Goal: Information Seeking & Learning: Learn about a topic

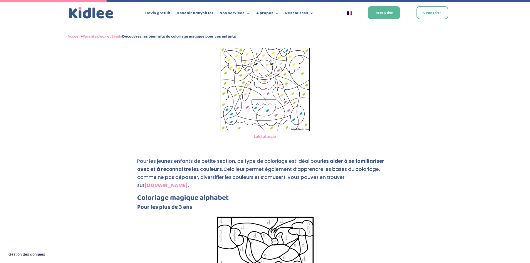
scroll to position [300, 0]
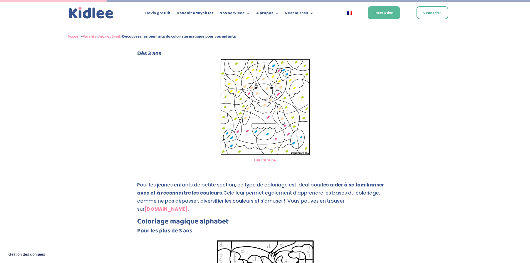
click at [288, 125] on img at bounding box center [265, 107] width 89 height 96
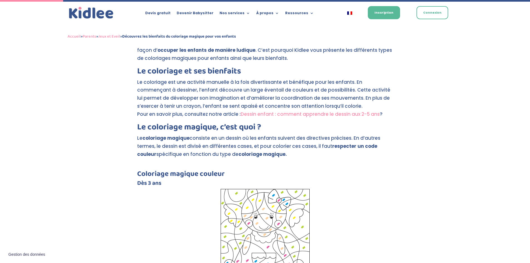
scroll to position [300, 0]
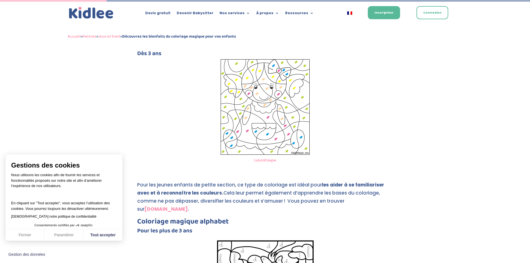
drag, startPoint x: 277, startPoint y: 130, endPoint x: 268, endPoint y: 118, distance: 14.5
drag, startPoint x: 268, startPoint y: 118, endPoint x: 345, endPoint y: 75, distance: 87.8
drag, startPoint x: 214, startPoint y: 50, endPoint x: 269, endPoint y: 57, distance: 56.1
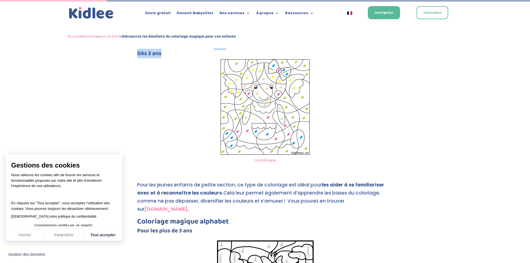
click at [269, 52] on h4 "Dès 3 ans" at bounding box center [265, 55] width 256 height 9
click at [229, 55] on h4 "Dès 3 ans" at bounding box center [265, 55] width 256 height 9
click at [264, 97] on img at bounding box center [265, 107] width 89 height 96
